Goal: Book appointment/travel/reservation

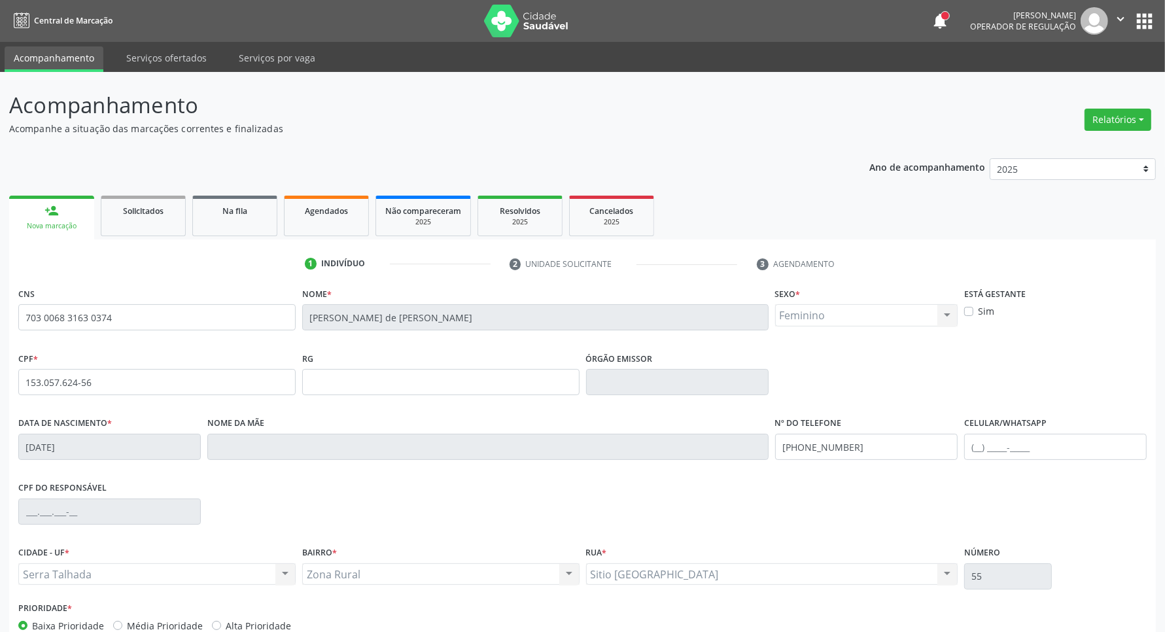
scroll to position [77, 0]
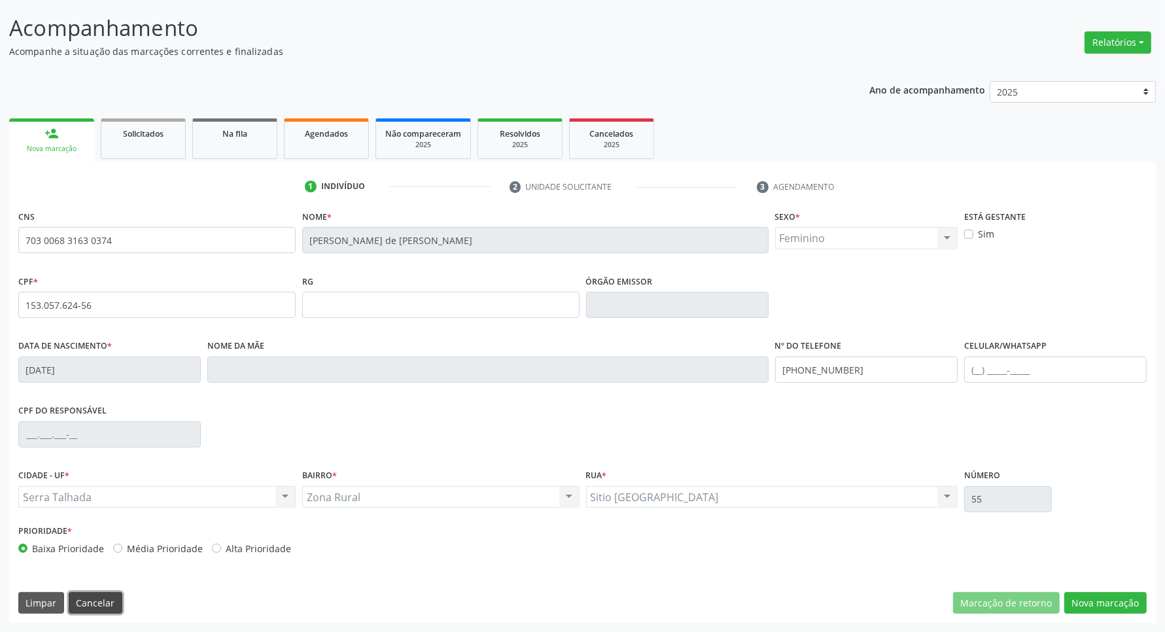
drag, startPoint x: 112, startPoint y: 594, endPoint x: 124, endPoint y: 581, distance: 17.6
click at [121, 585] on div "CNS 703 0068 3163 0374 [GEOGRAPHIC_DATA] * [PERSON_NAME] * Feminino Masculino F…" at bounding box center [582, 415] width 1146 height 416
click at [96, 598] on button "Cancelar" at bounding box center [96, 603] width 54 height 22
click at [95, 598] on div "Acompanhamento Acompanhe a situação das marcações correntes e finalizadas Relat…" at bounding box center [582, 313] width 1165 height 637
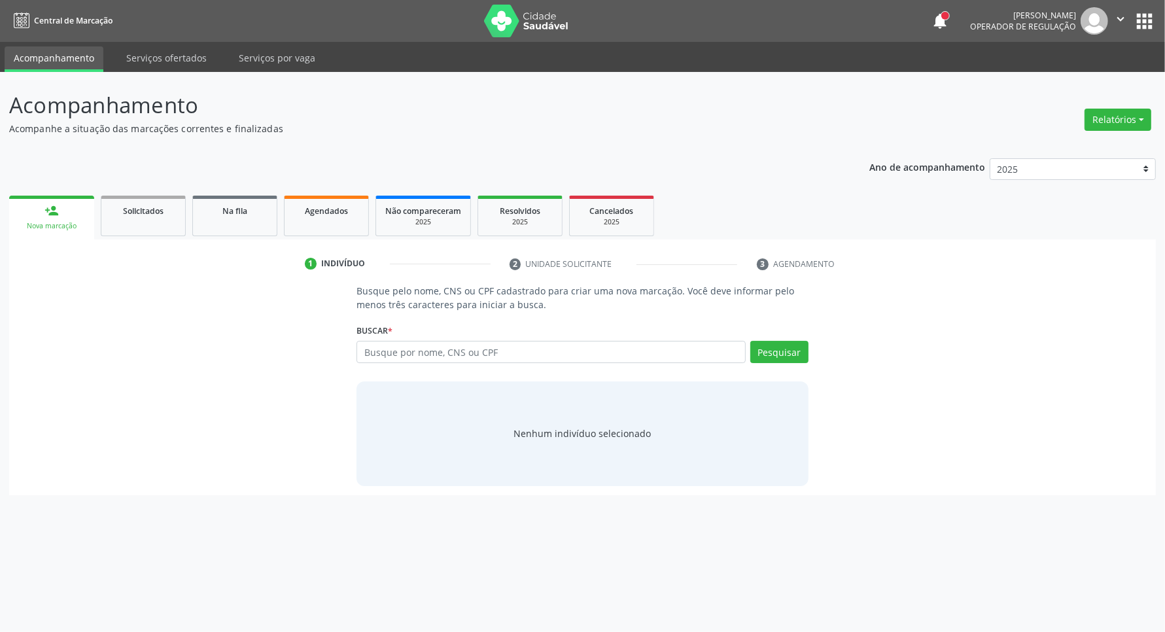
click at [95, 598] on div "Acompanhamento Acompanhe a situação das marcações correntes e finalizadas Relat…" at bounding box center [582, 352] width 1165 height 560
drag, startPoint x: 95, startPoint y: 598, endPoint x: 306, endPoint y: 337, distance: 335.3
click at [96, 598] on div "Acompanhamento Acompanhe a situação das marcações correntes e finalizadas Relat…" at bounding box center [588, 352] width 1177 height 560
click at [392, 360] on input "text" at bounding box center [557, 352] width 394 height 22
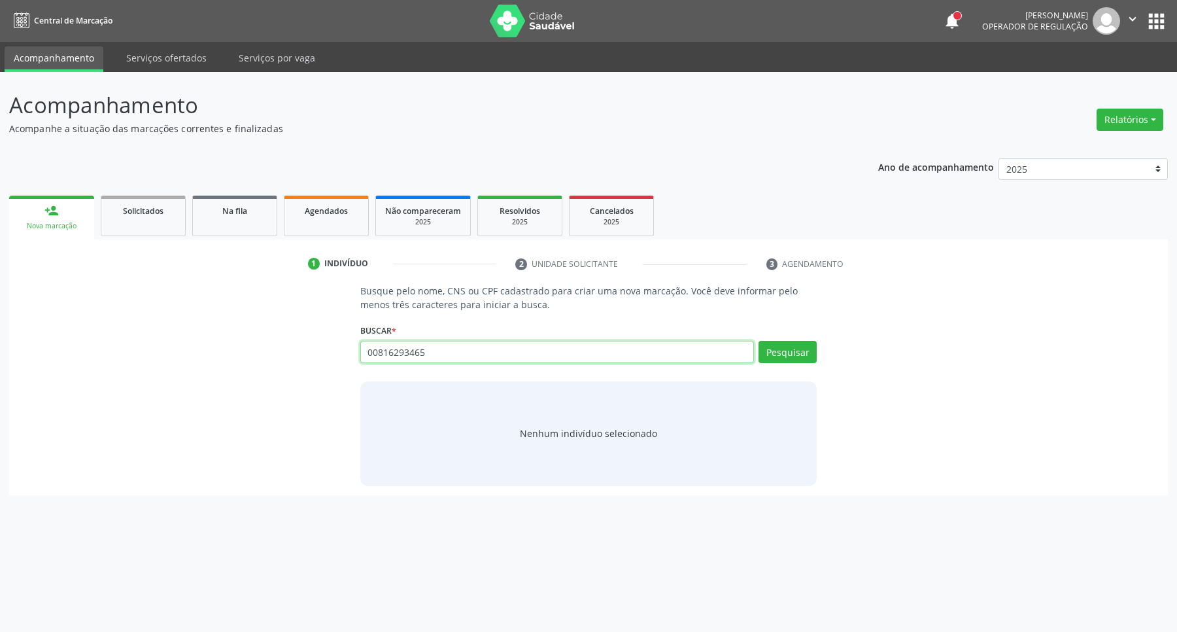
type input "00816293465"
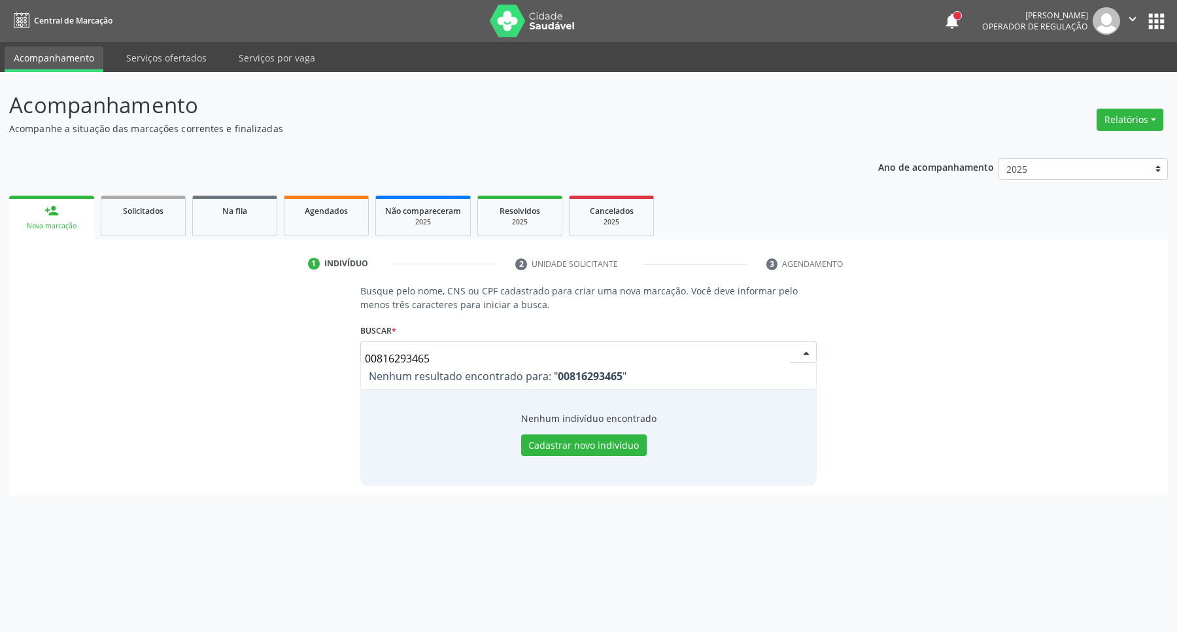
drag, startPoint x: 374, startPoint y: 361, endPoint x: 171, endPoint y: 337, distance: 204.1
click at [226, 348] on div "Busque pelo nome, CNS ou CPF cadastrado para criar uma nova marcação. Você deve…" at bounding box center [588, 384] width 1141 height 201
type input "[PERSON_NAME]"
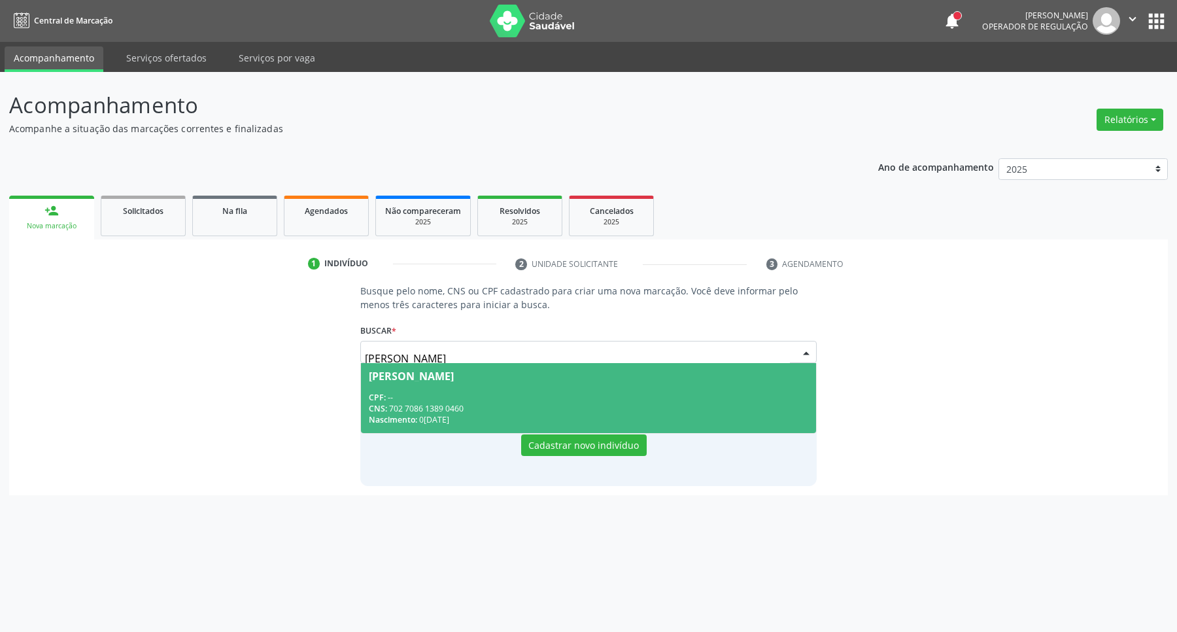
click at [370, 397] on span "CPF:" at bounding box center [377, 397] width 17 height 11
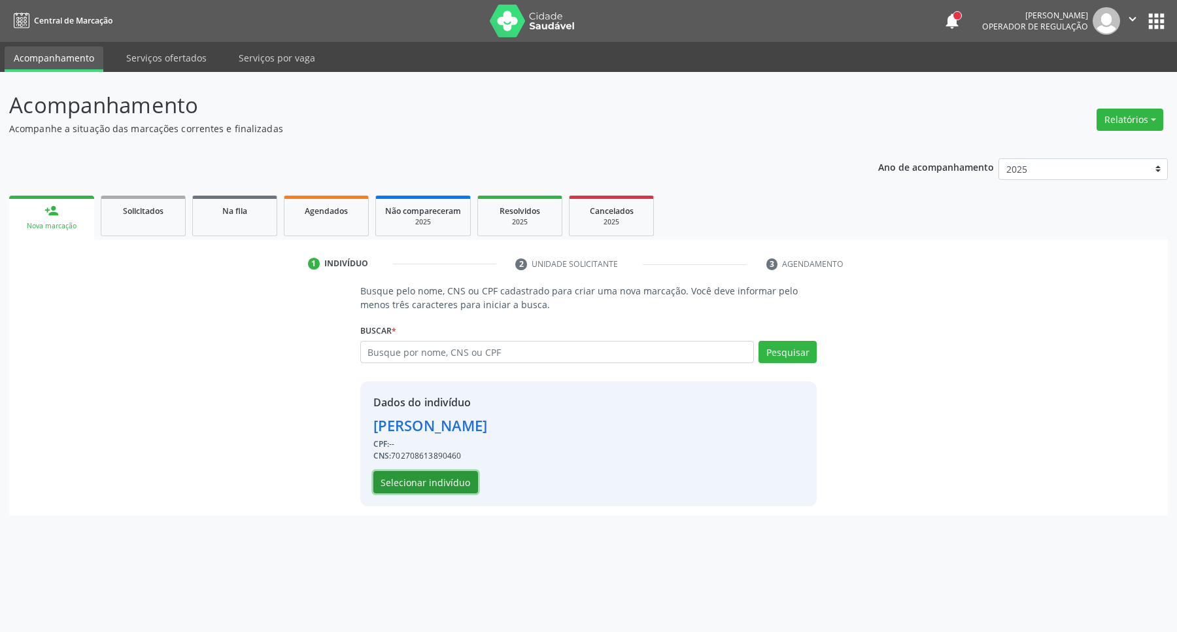
click at [453, 483] on button "Selecionar indivíduo" at bounding box center [425, 482] width 105 height 22
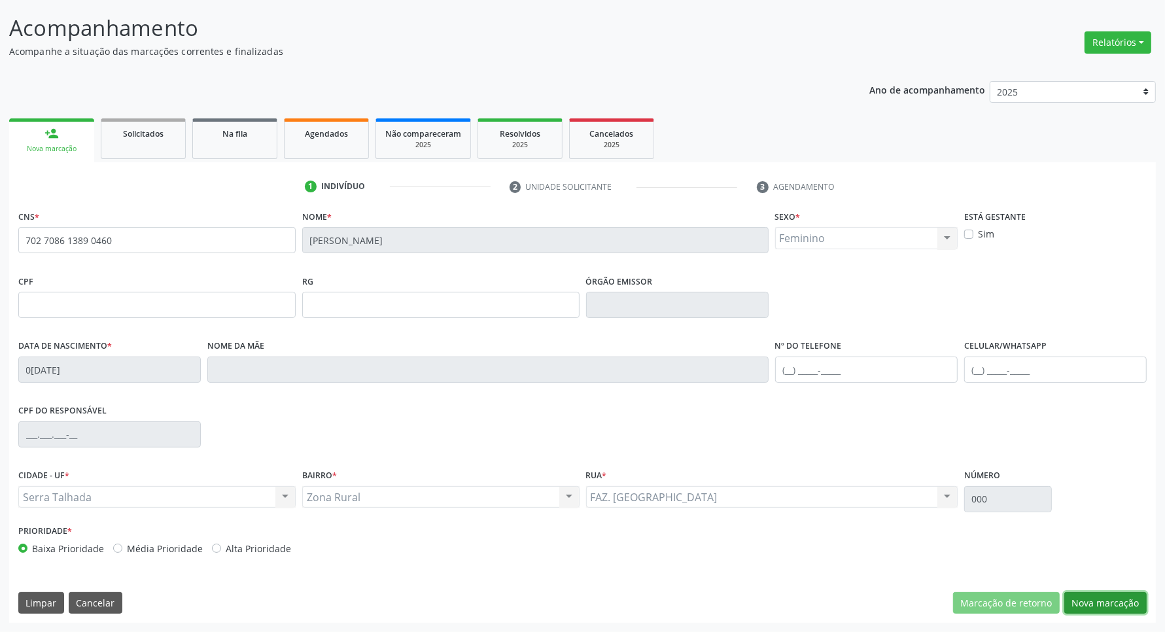
click at [1096, 600] on button "Nova marcação" at bounding box center [1105, 603] width 82 height 22
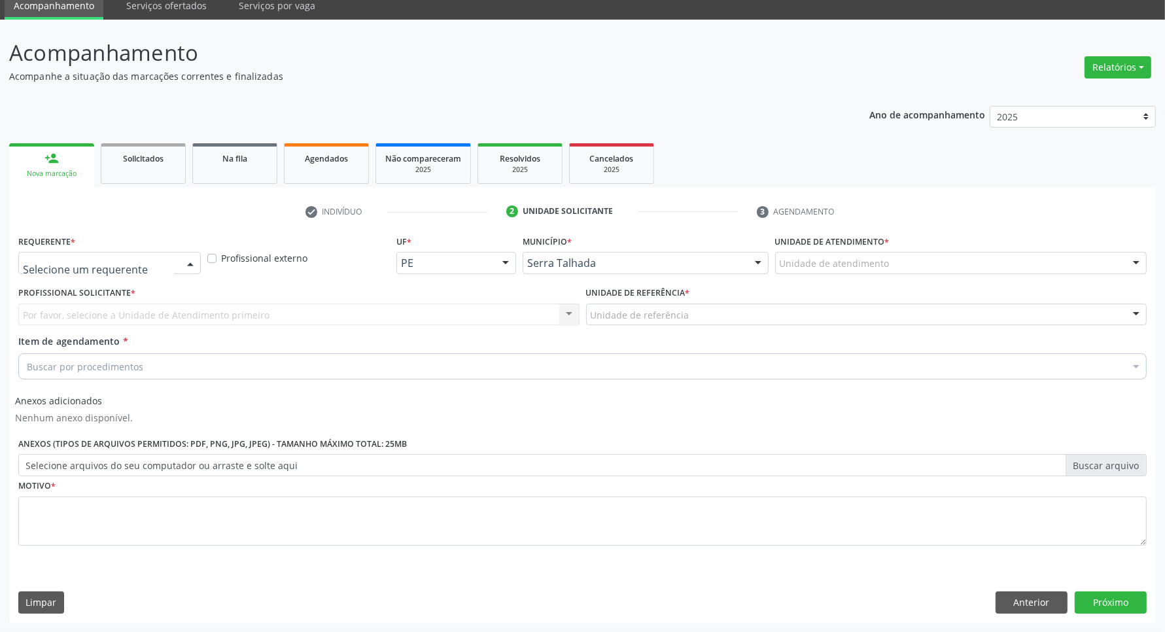
click at [179, 263] on div "Profissional de Saúde Paciente Nenhum resultado encontrado para: " " Não há nen…" at bounding box center [109, 263] width 182 height 22
click at [164, 296] on span "Profissional de Saúde" at bounding box center [109, 287] width 181 height 26
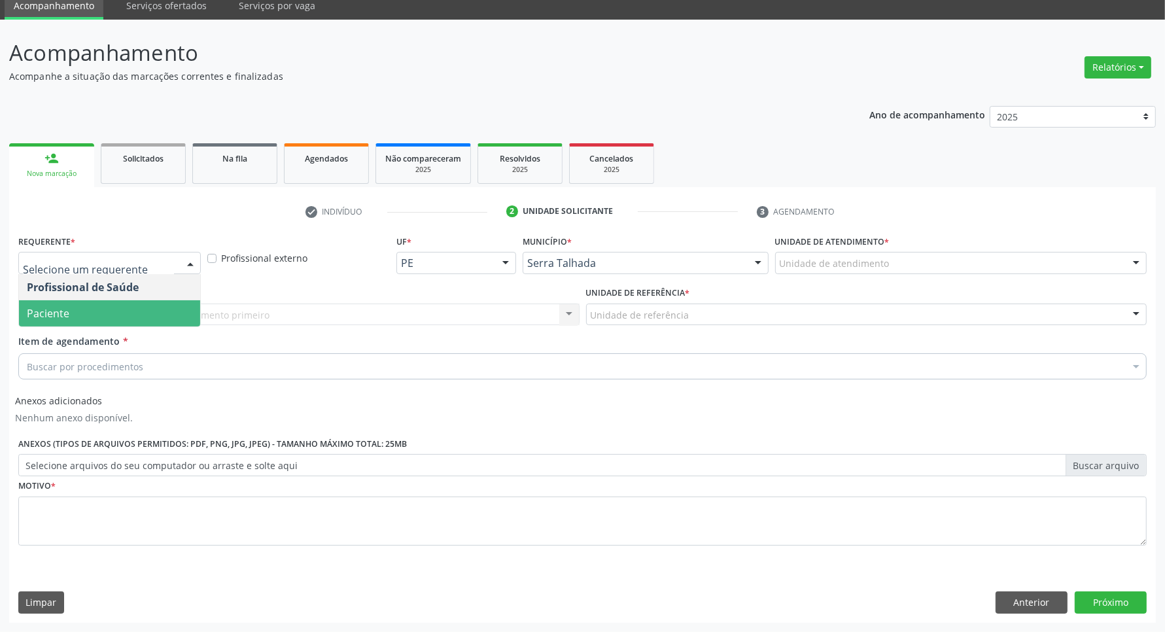
click at [135, 324] on span "Paciente" at bounding box center [109, 313] width 181 height 26
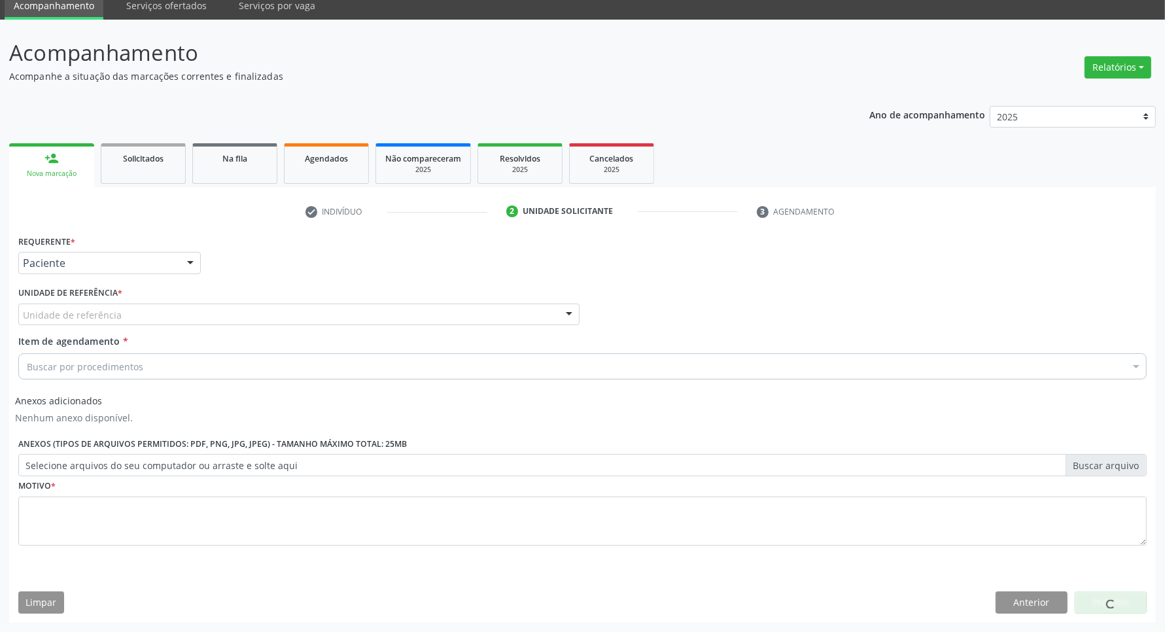
click at [132, 319] on div "Unidade de referência" at bounding box center [298, 314] width 561 height 22
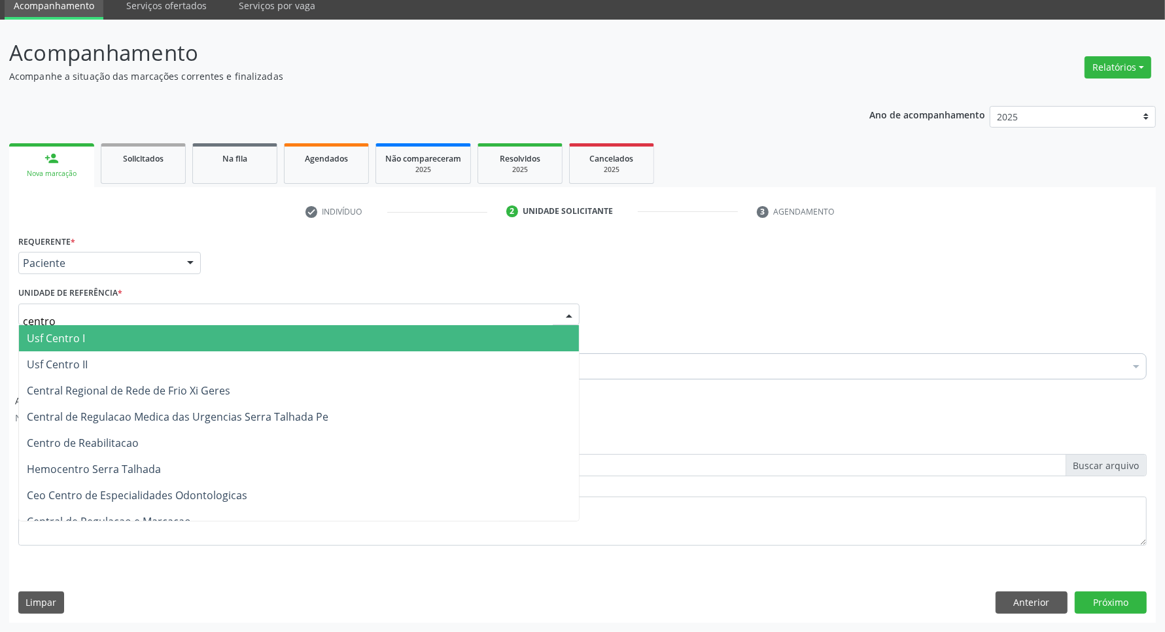
type input "centro"
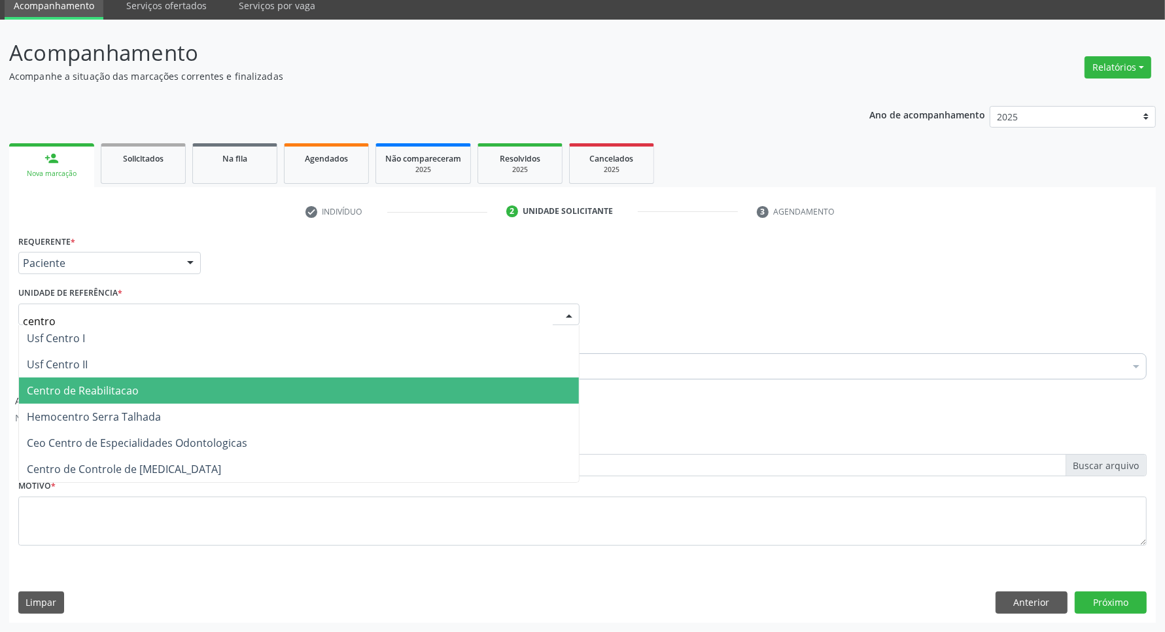
click at [135, 396] on span "Centro de Reabilitacao" at bounding box center [83, 390] width 112 height 14
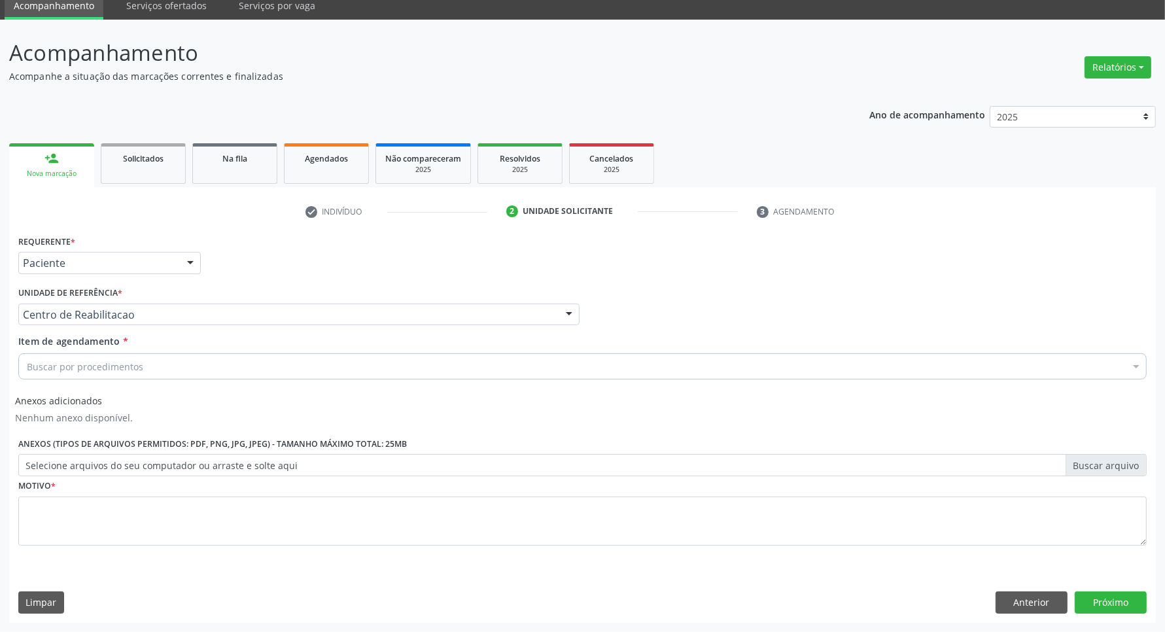
click at [158, 374] on div "Buscar por procedimentos" at bounding box center [582, 366] width 1128 height 26
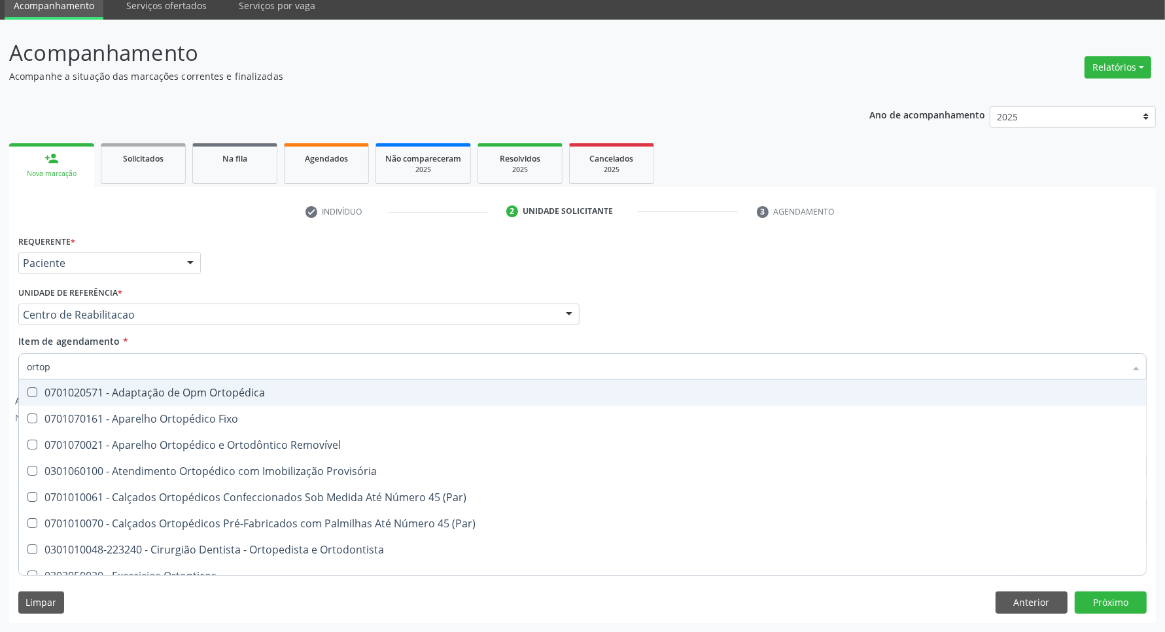
type input "ortope"
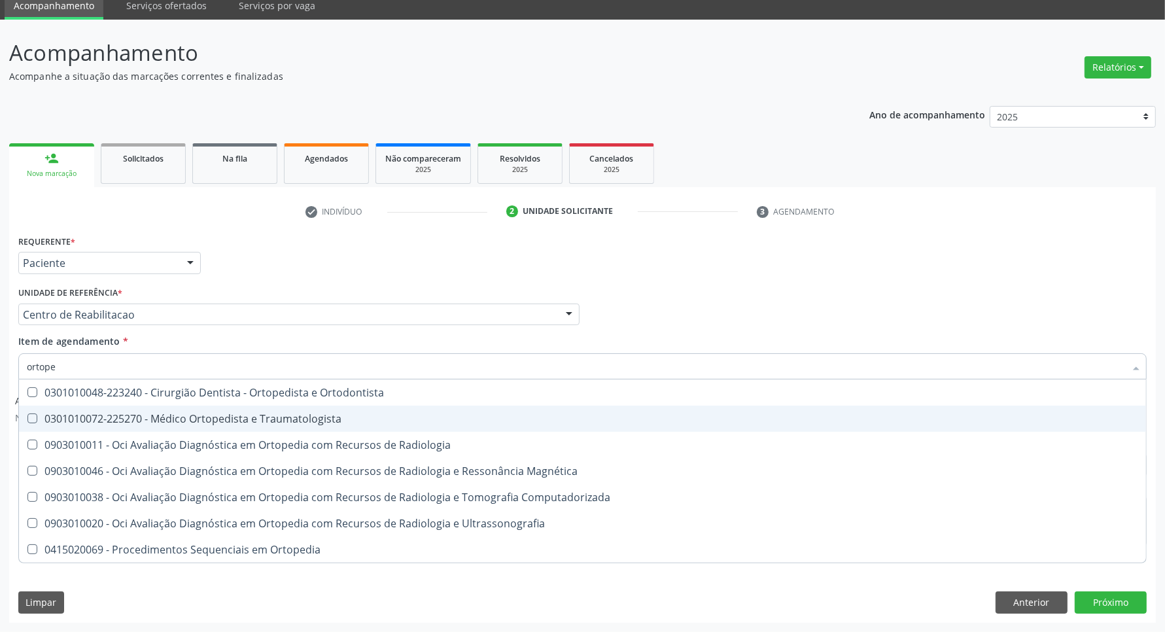
click at [256, 414] on div "0301010072-225270 - Médico Ortopedista e Traumatologista" at bounding box center [582, 418] width 1111 height 10
checkbox Traumatologista "true"
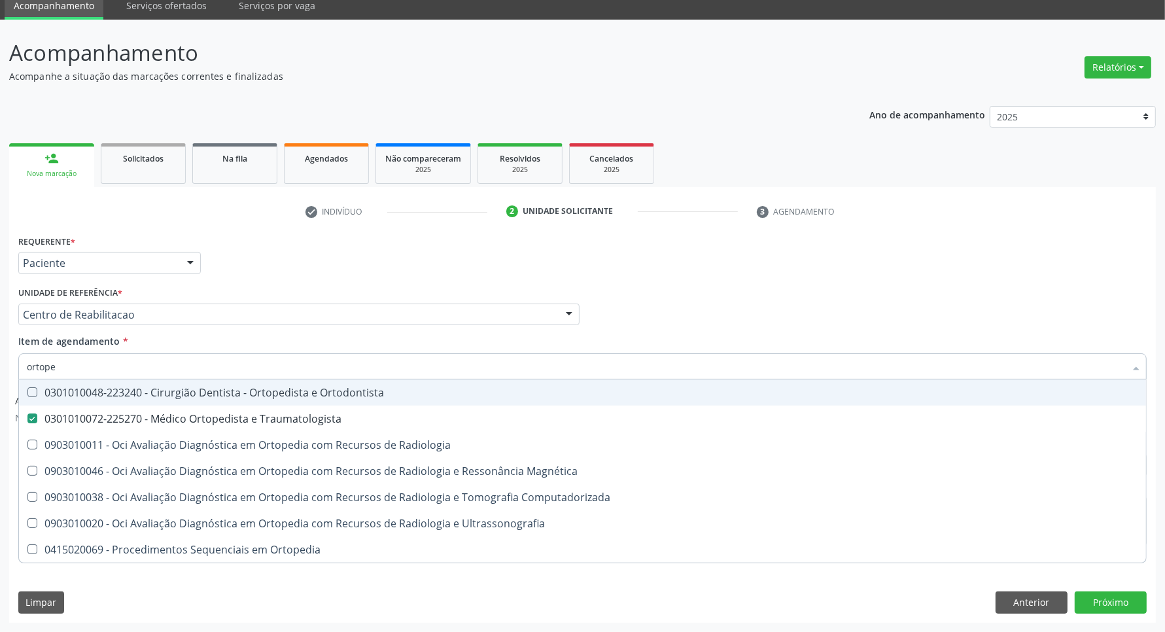
click at [759, 257] on div "Requerente * Paciente Profissional de Saúde Paciente Nenhum resultado encontrad…" at bounding box center [582, 257] width 1135 height 51
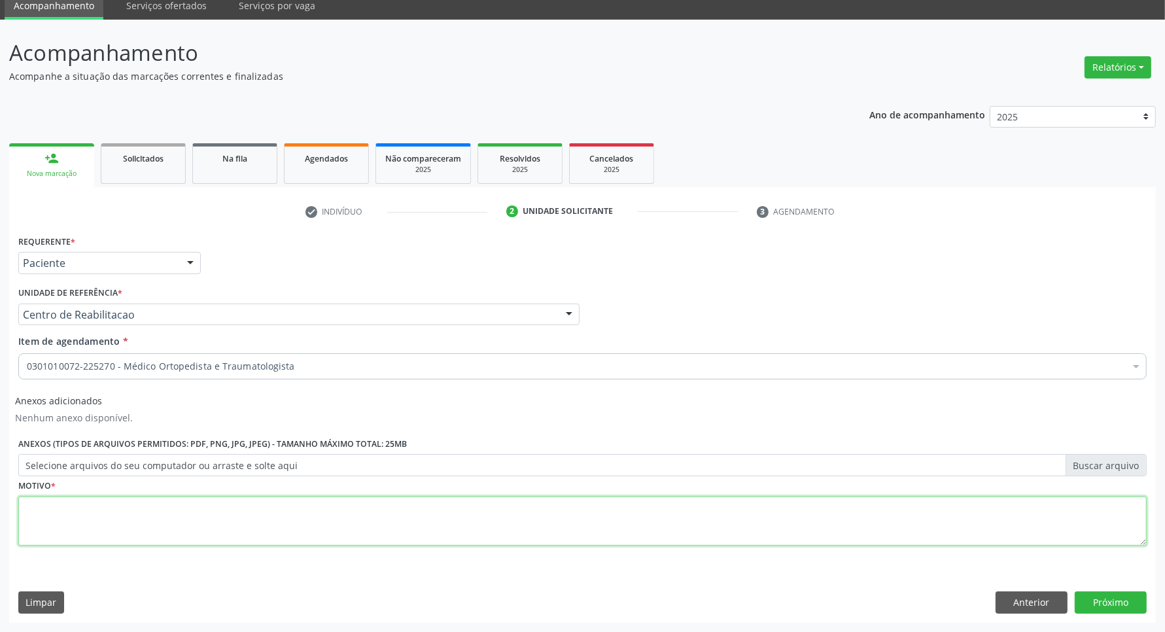
click at [162, 534] on textarea at bounding box center [582, 521] width 1128 height 50
type textarea "."
click at [1103, 606] on button "Próximo" at bounding box center [1111, 602] width 72 height 22
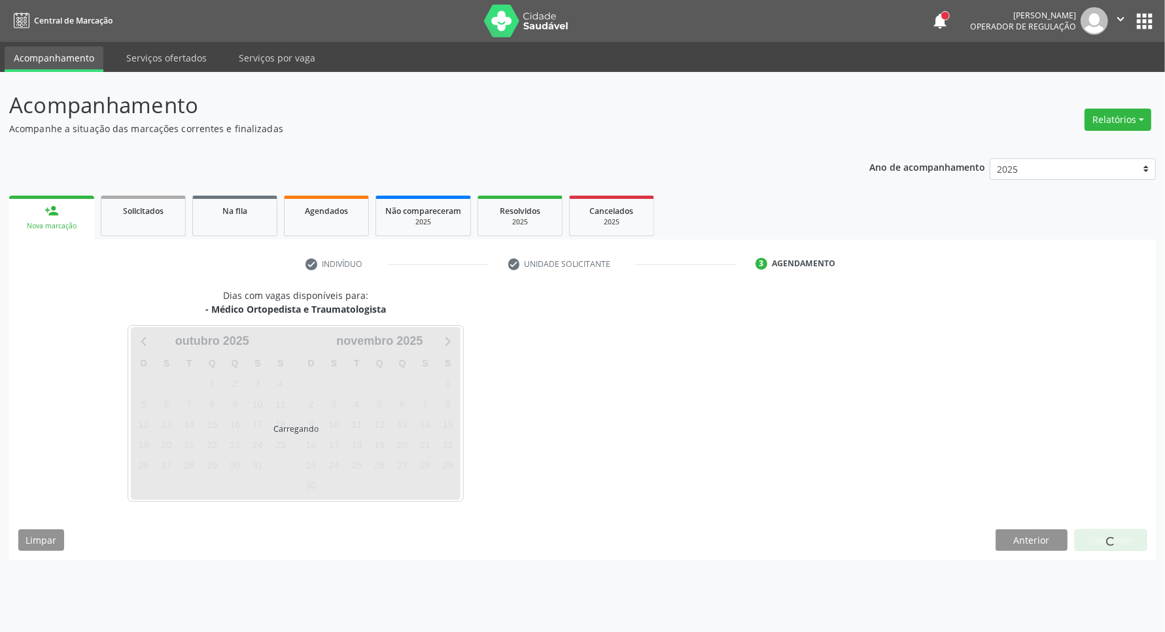
scroll to position [0, 0]
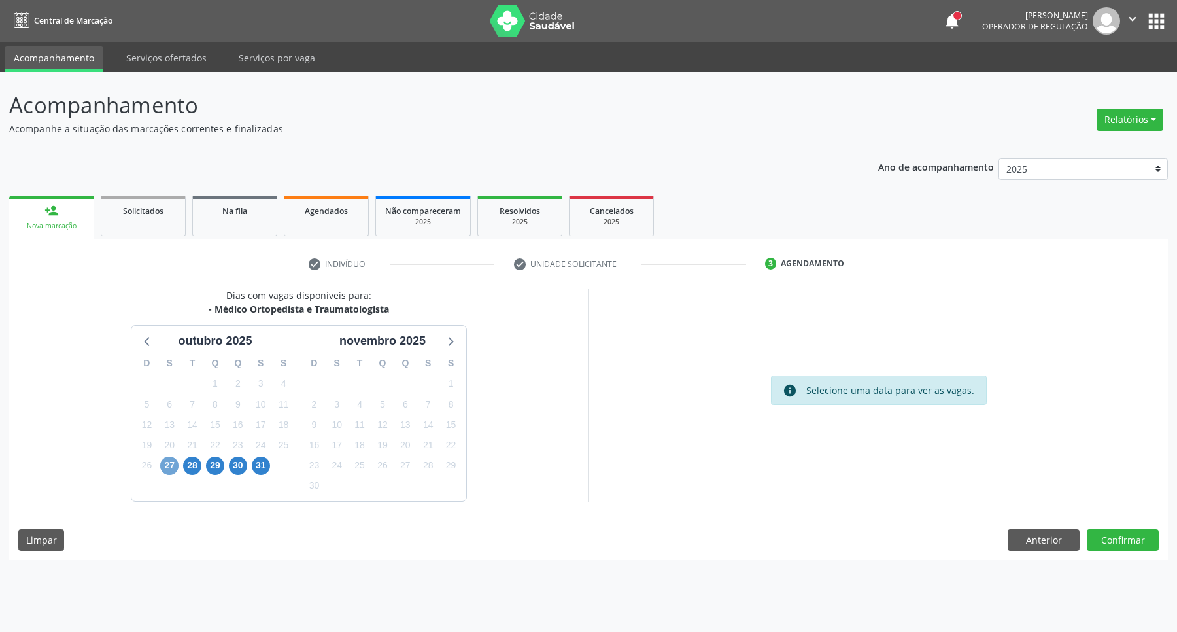
click at [164, 468] on span "27" at bounding box center [169, 466] width 18 height 18
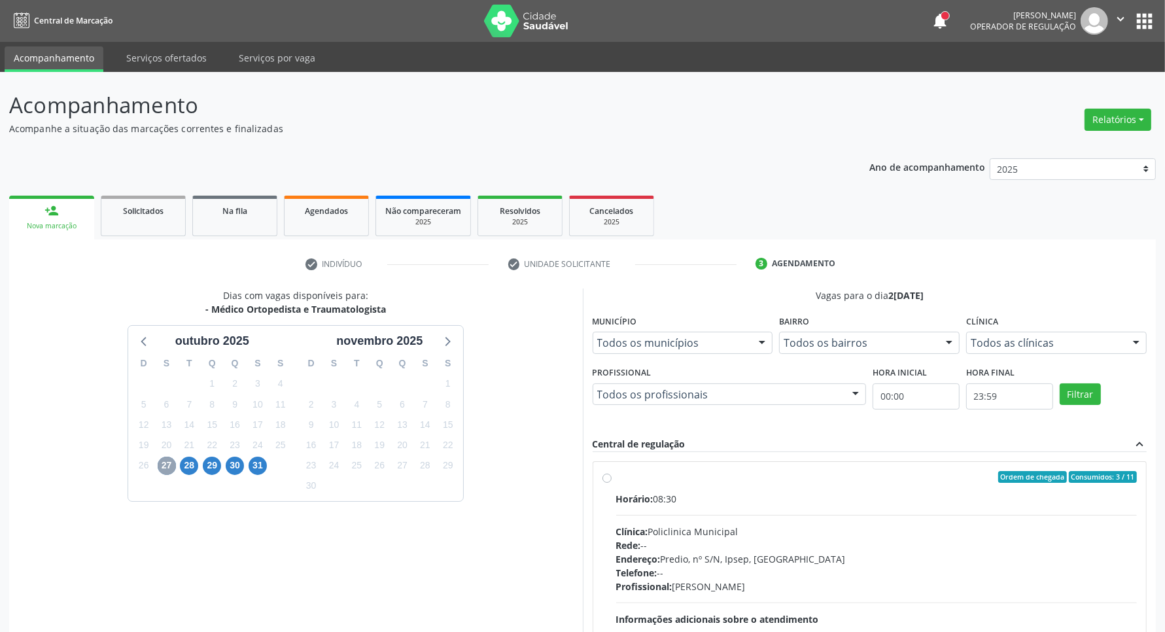
scroll to position [126, 0]
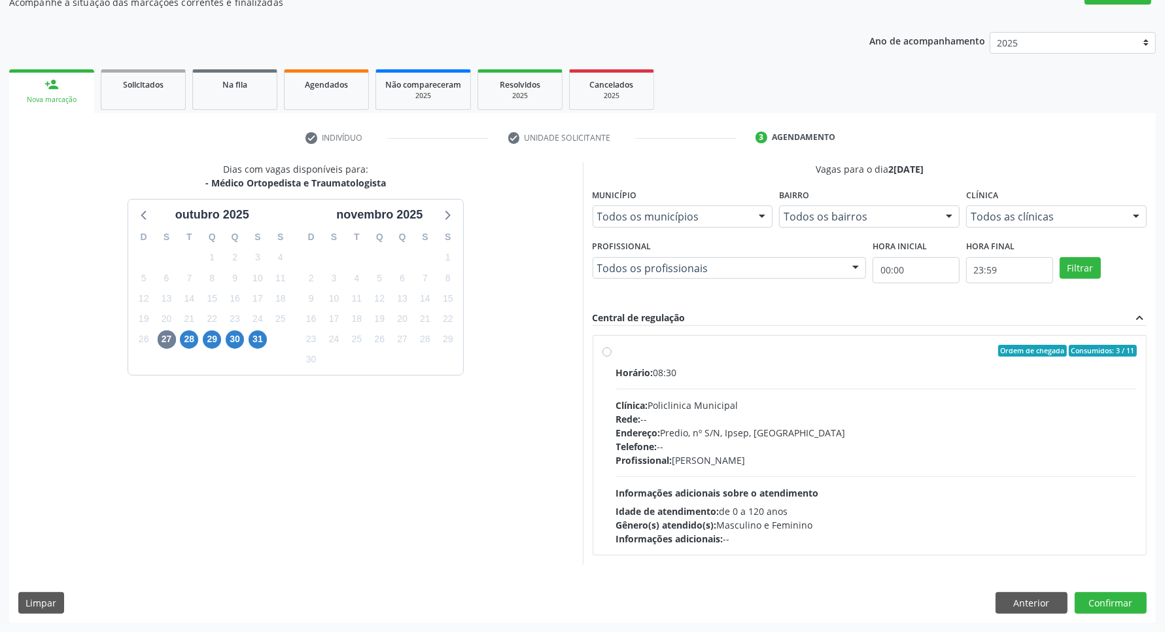
click at [751, 376] on div "Horário: 08:30" at bounding box center [876, 373] width 521 height 14
click at [612, 356] on input "Ordem de chegada Consumidos: 3 / 11 Horário: 08:30 Clínica: Policlinica Municip…" at bounding box center [606, 351] width 9 height 12
radio input "true"
click at [1113, 622] on button "Confirmar" at bounding box center [1111, 626] width 72 height 22
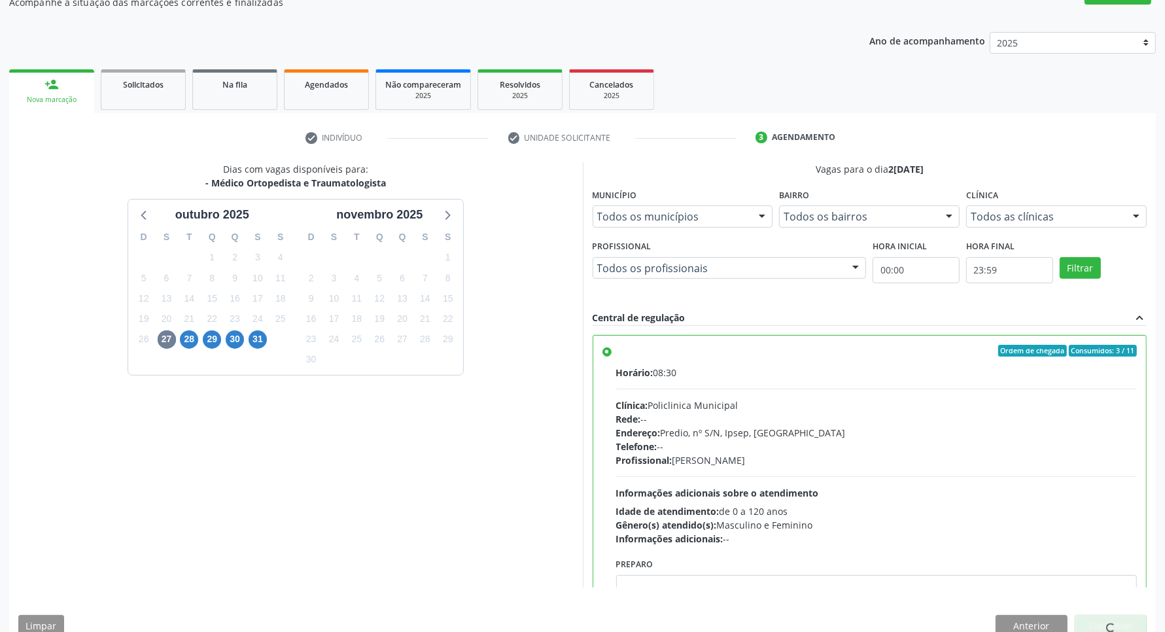
scroll to position [0, 0]
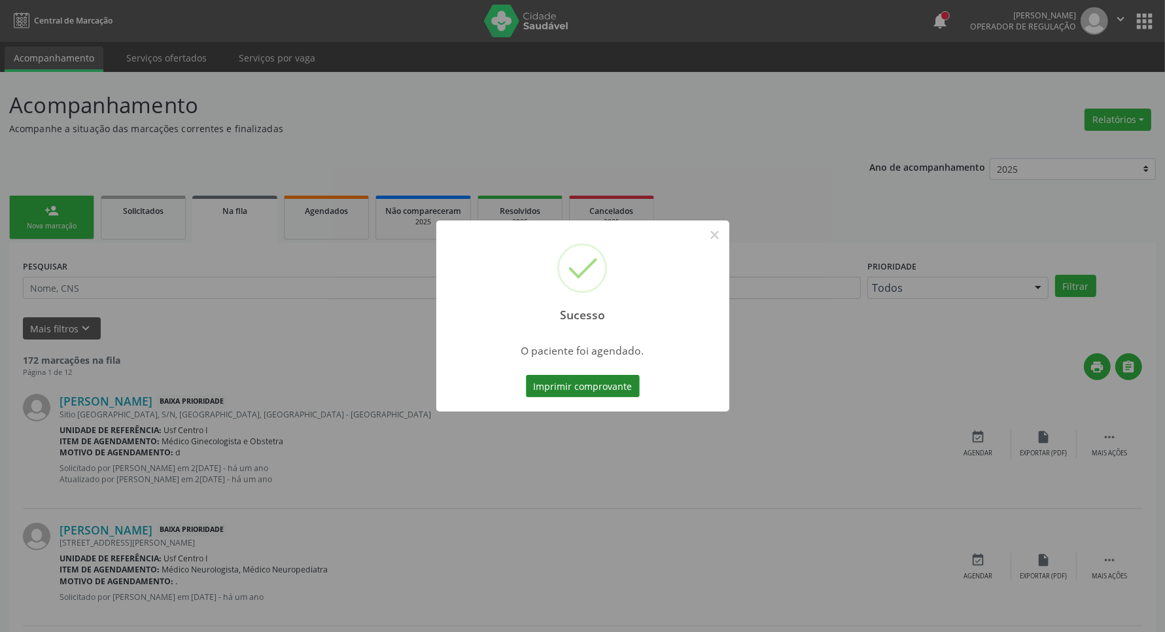
click at [587, 388] on button "Imprimir comprovante" at bounding box center [583, 386] width 114 height 22
